Goal: Navigation & Orientation: Find specific page/section

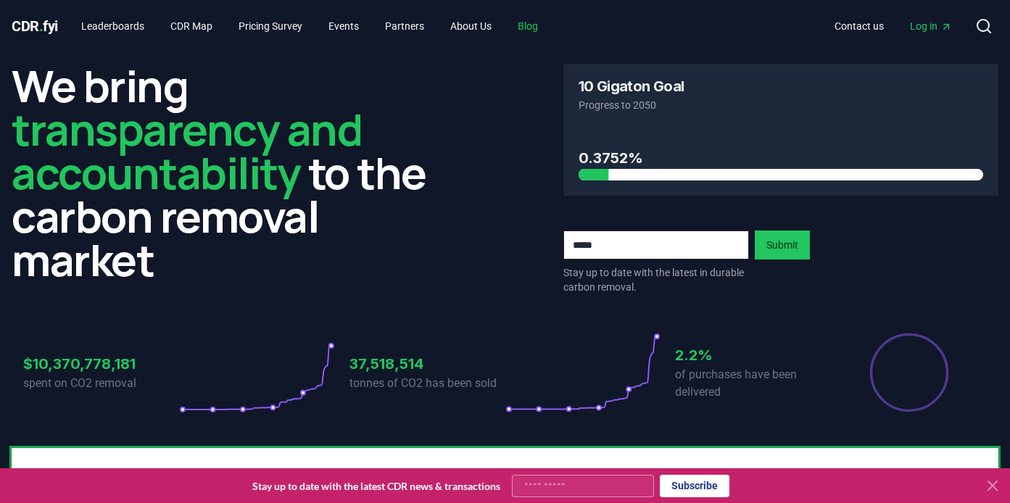
click at [546, 25] on link "Blog" at bounding box center [527, 26] width 43 height 26
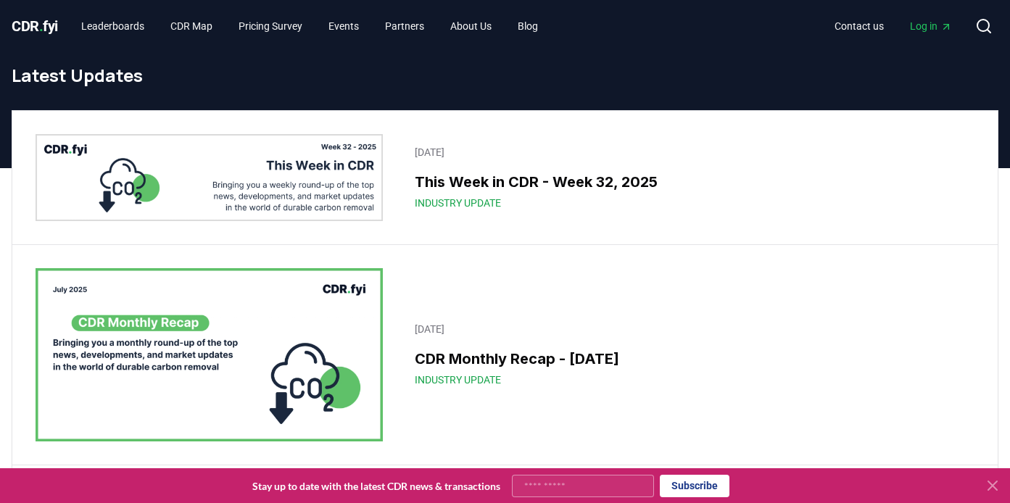
click at [995, 483] on icon at bounding box center [992, 485] width 17 height 17
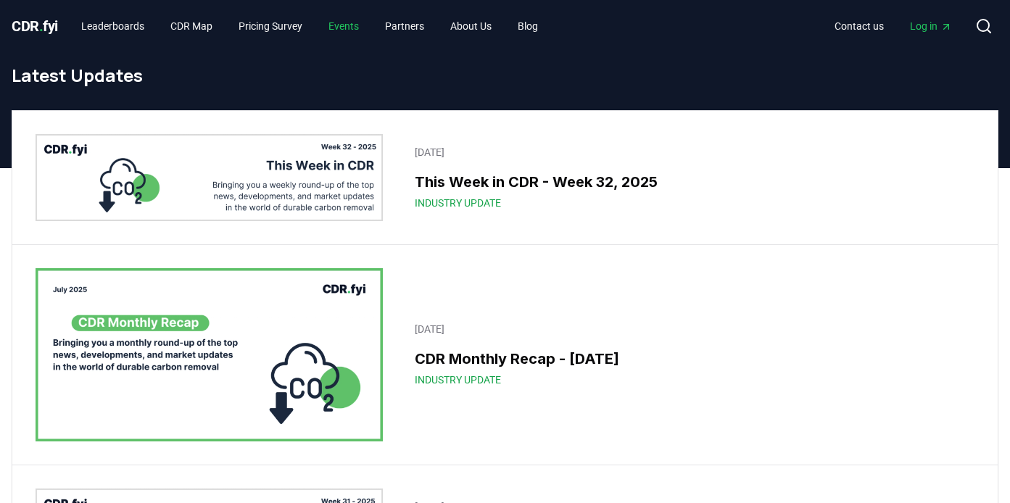
click at [370, 22] on link "Events" at bounding box center [344, 26] width 54 height 26
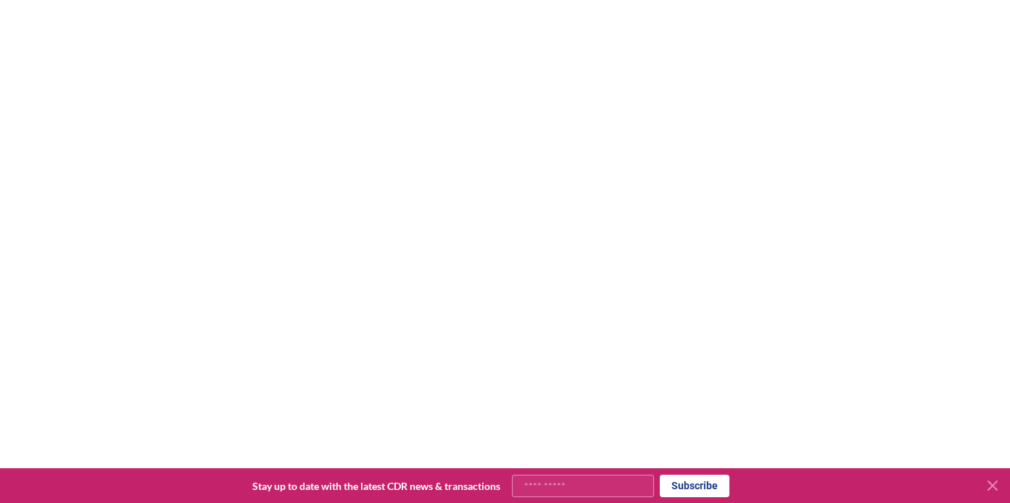
scroll to position [354, 0]
